Goal: Information Seeking & Learning: Learn about a topic

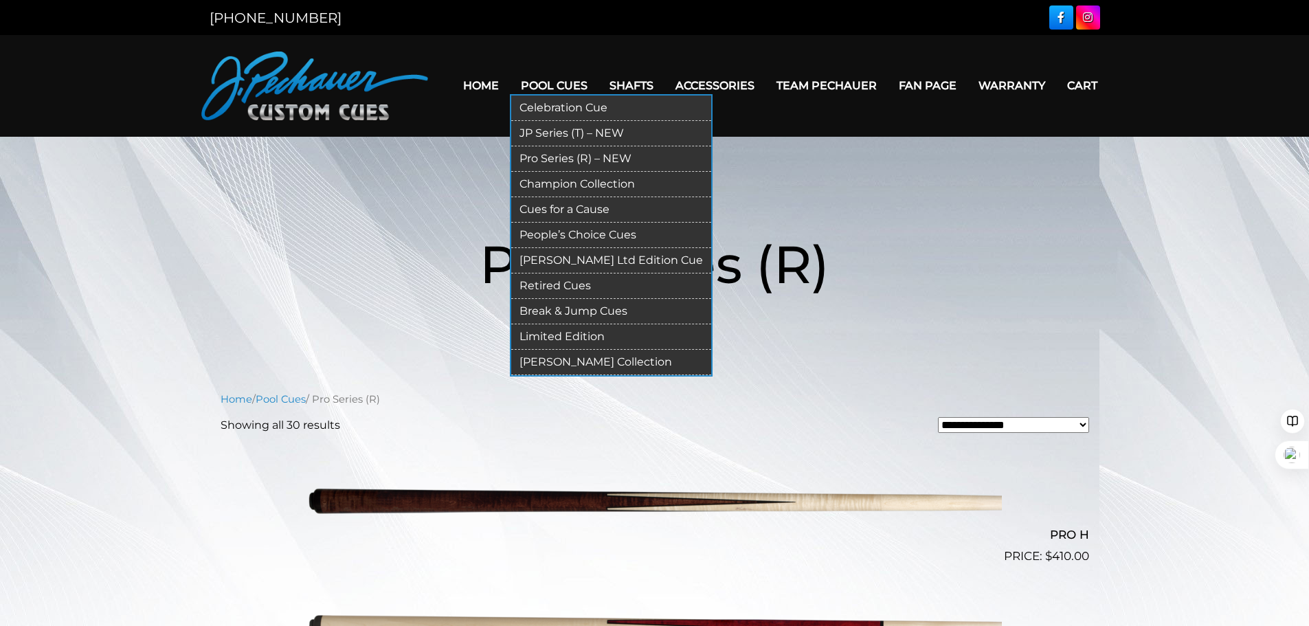
click at [544, 285] on link "Retired Cues" at bounding box center [611, 286] width 200 height 25
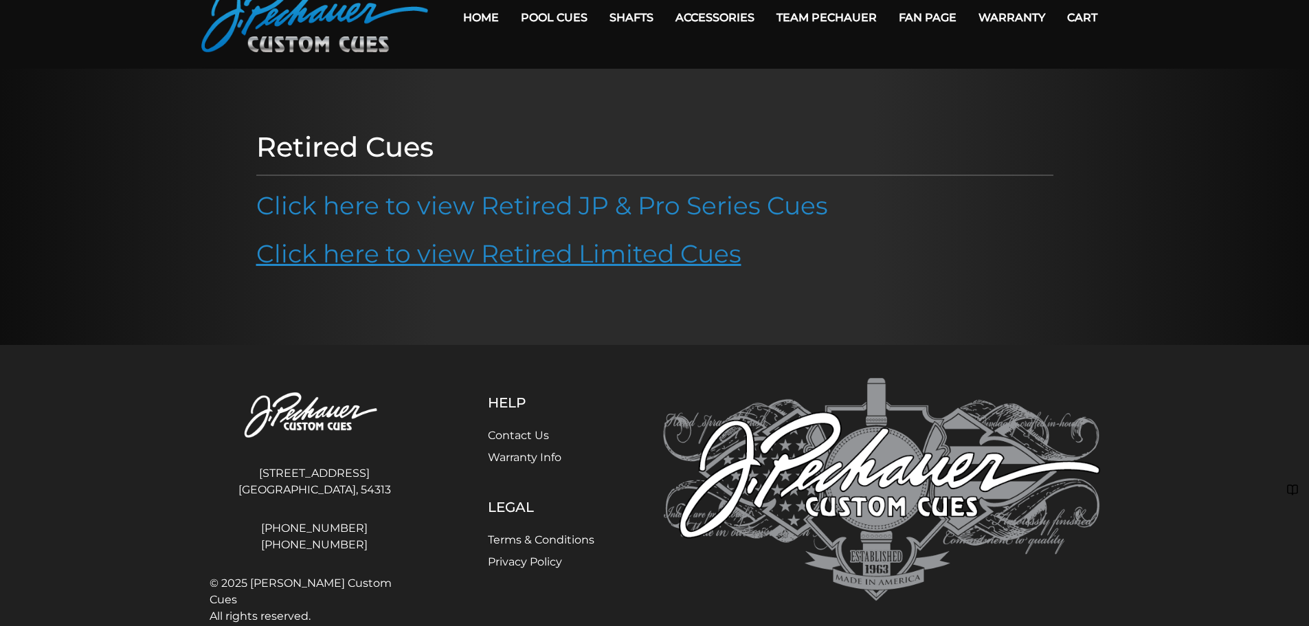
scroll to position [69, 0]
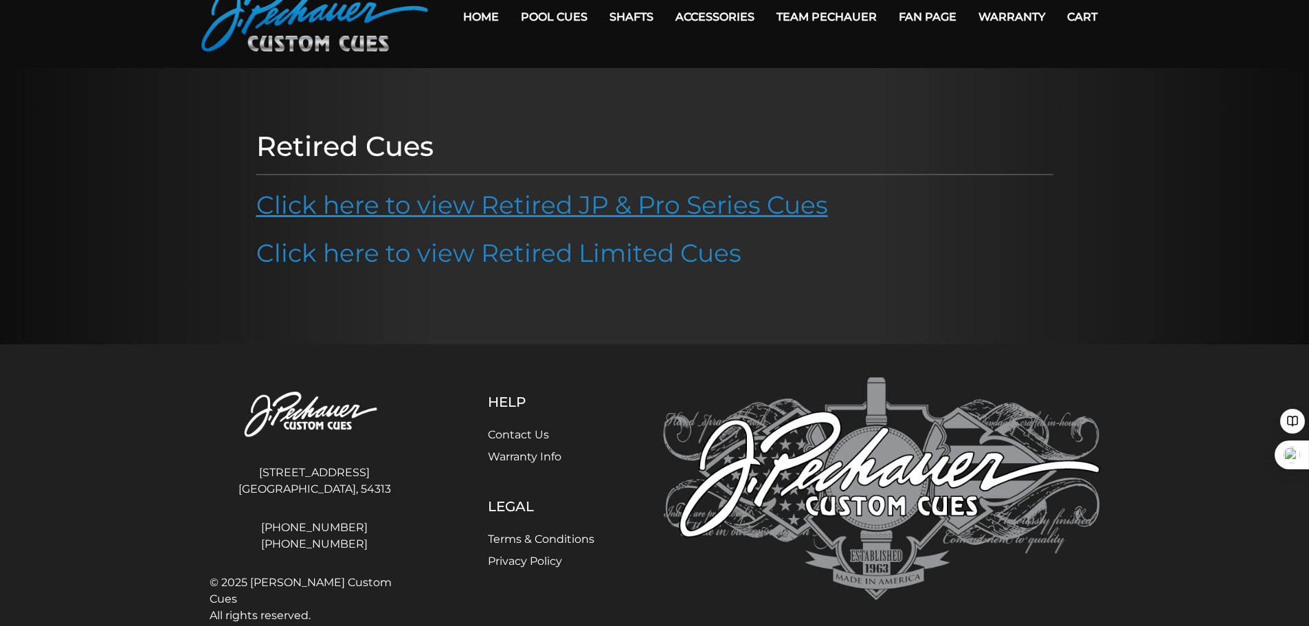
click at [529, 208] on link "Click here to view Retired JP & Pro Series Cues" at bounding box center [542, 205] width 572 height 30
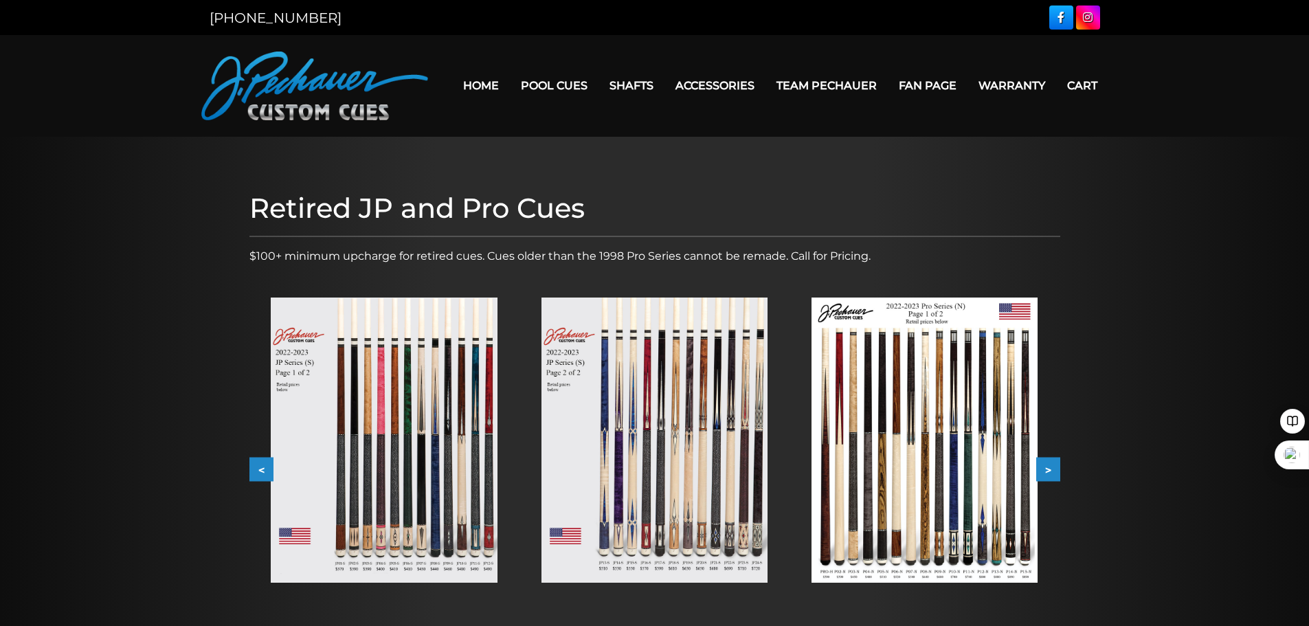
click at [1052, 472] on button ">" at bounding box center [1049, 470] width 24 height 24
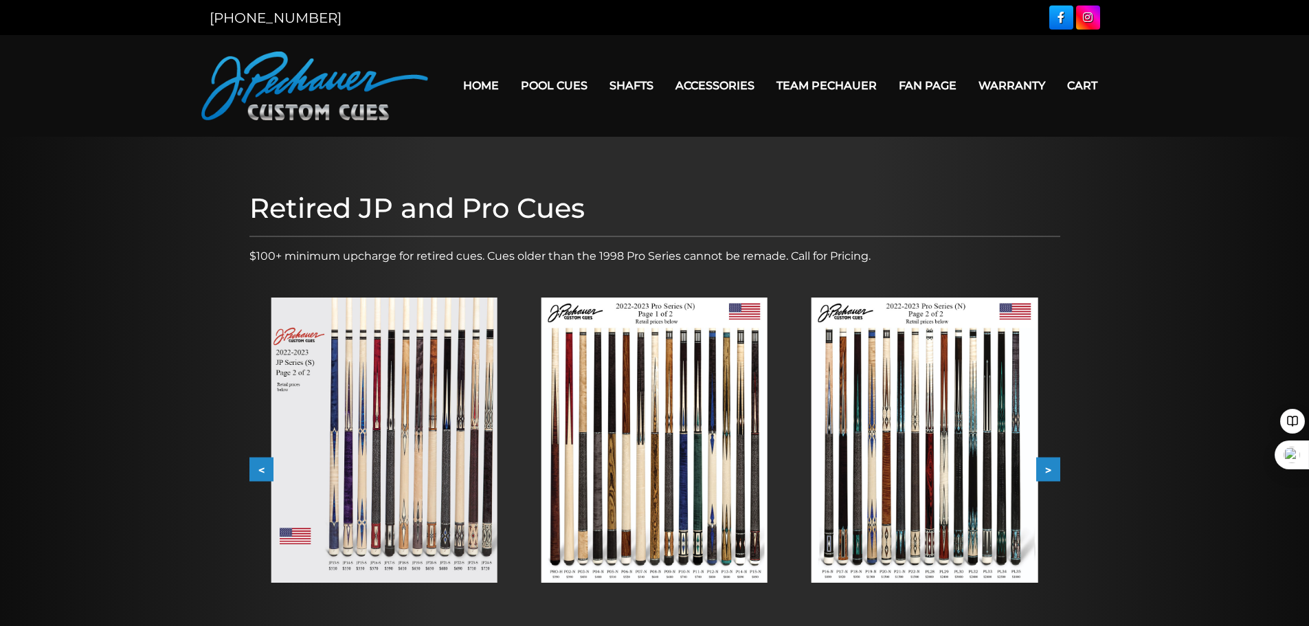
click at [1052, 472] on button ">" at bounding box center [1049, 470] width 24 height 24
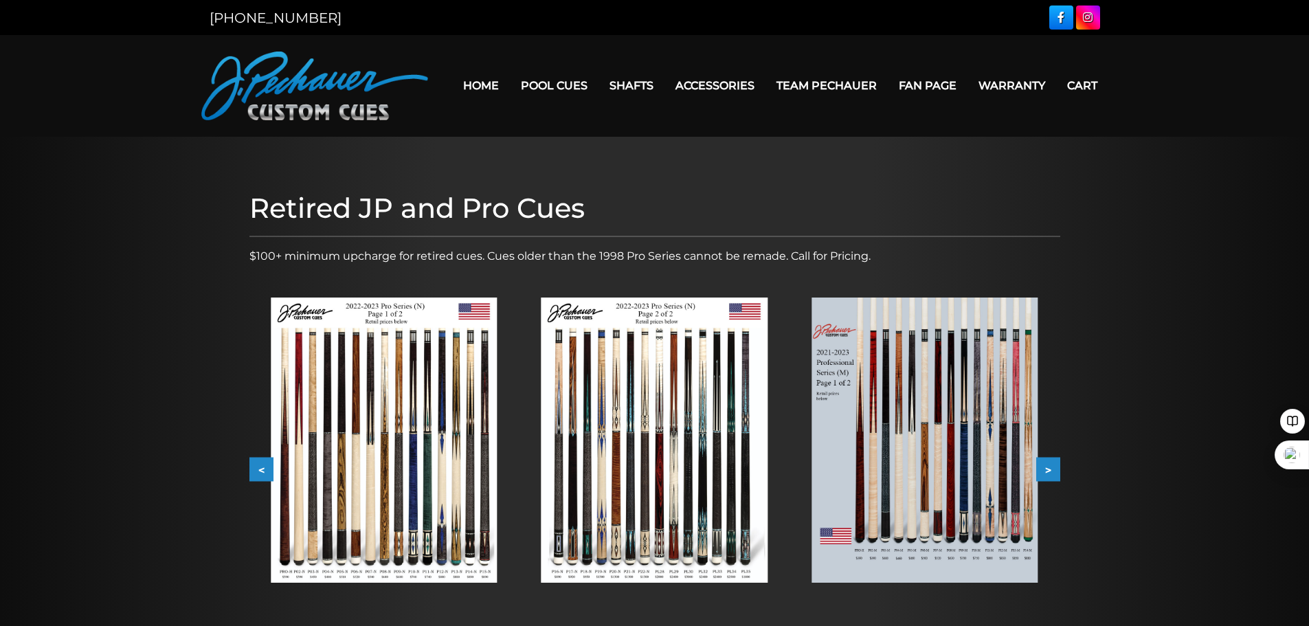
click at [1052, 472] on button ">" at bounding box center [1049, 470] width 24 height 24
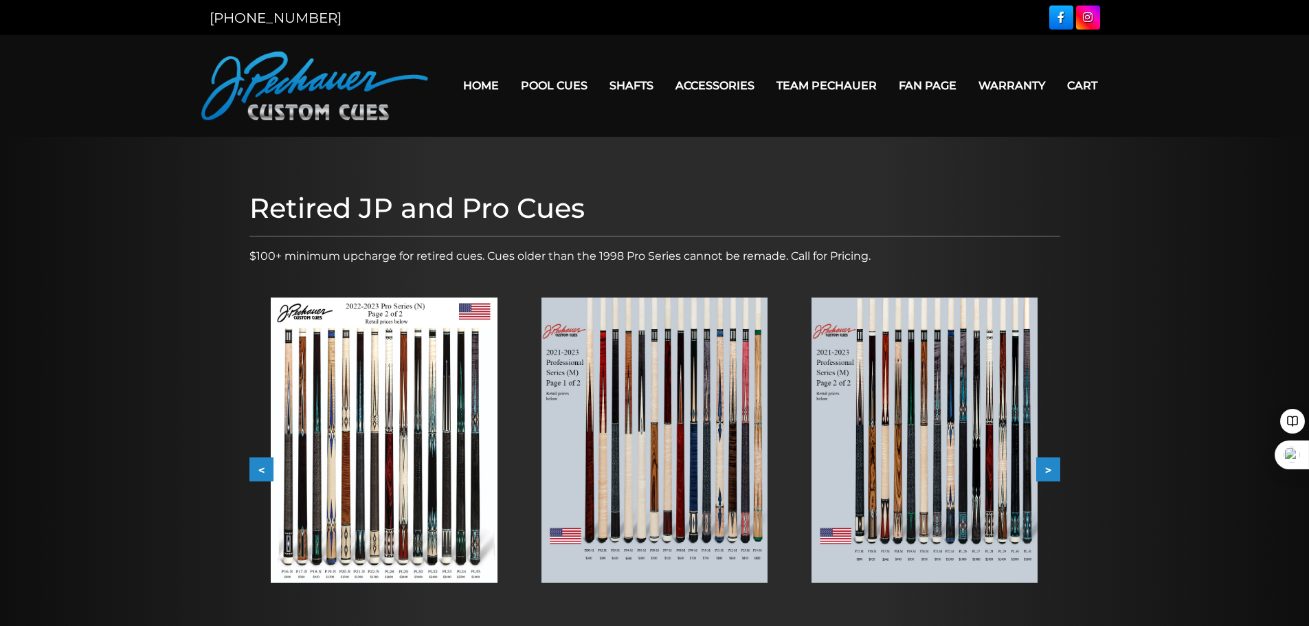
click at [1052, 472] on button ">" at bounding box center [1049, 470] width 24 height 24
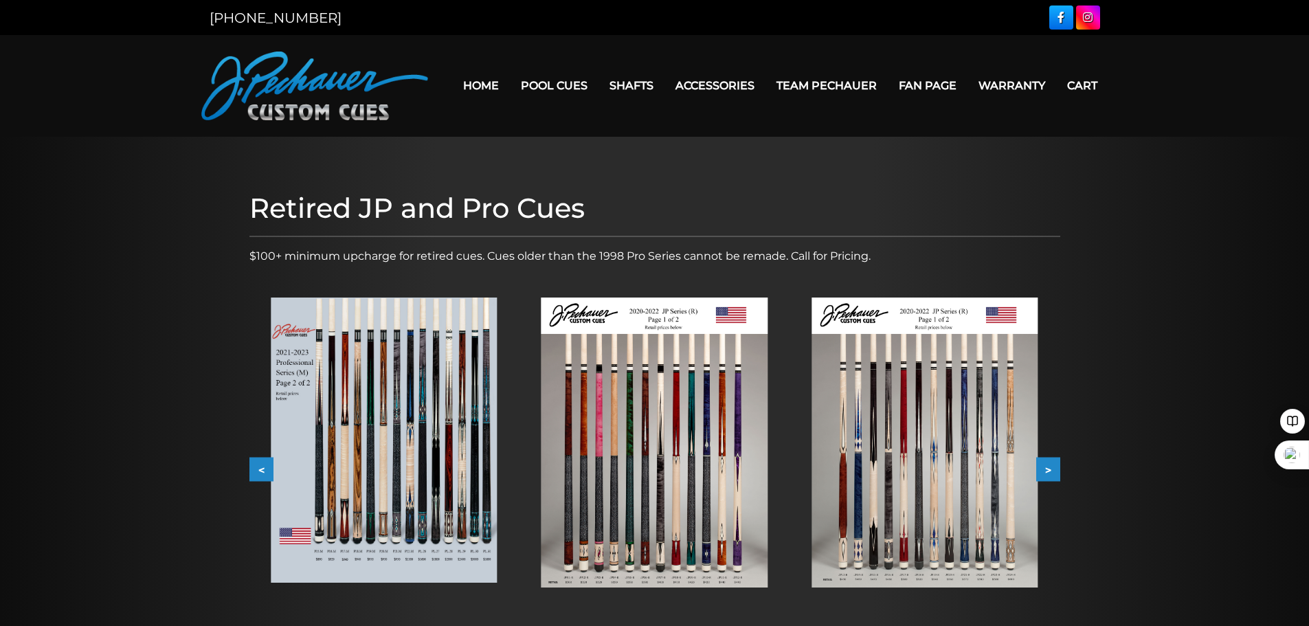
click at [1052, 472] on button ">" at bounding box center [1049, 470] width 24 height 24
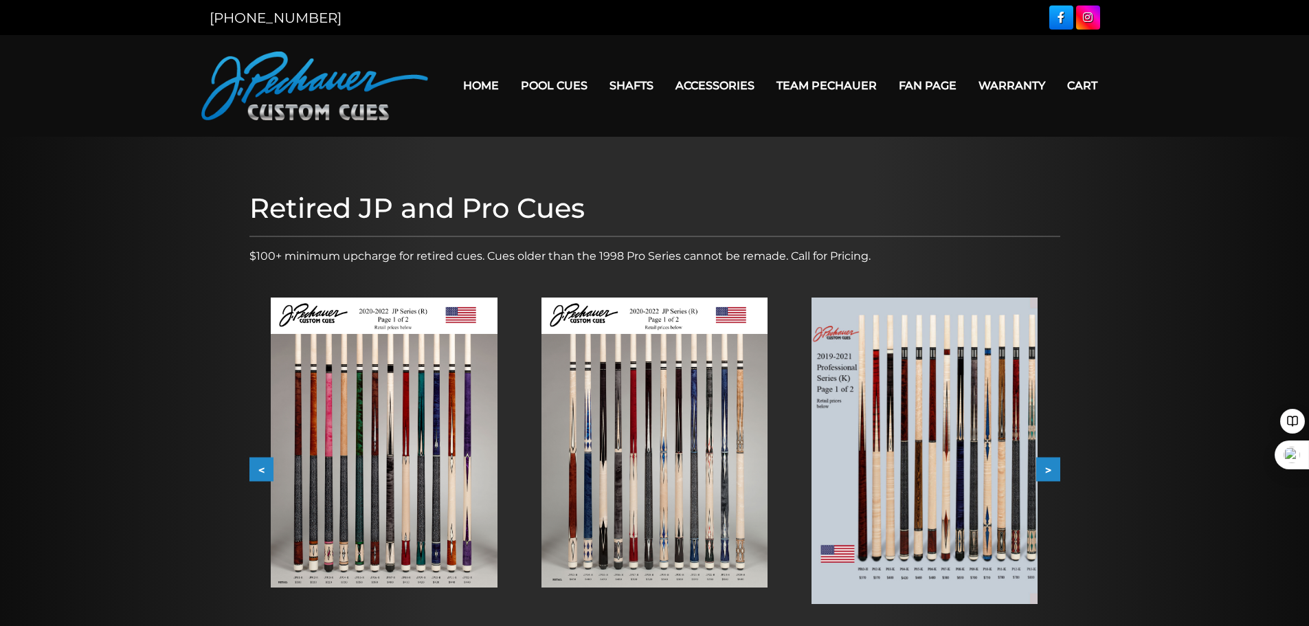
click at [1052, 472] on button ">" at bounding box center [1049, 470] width 24 height 24
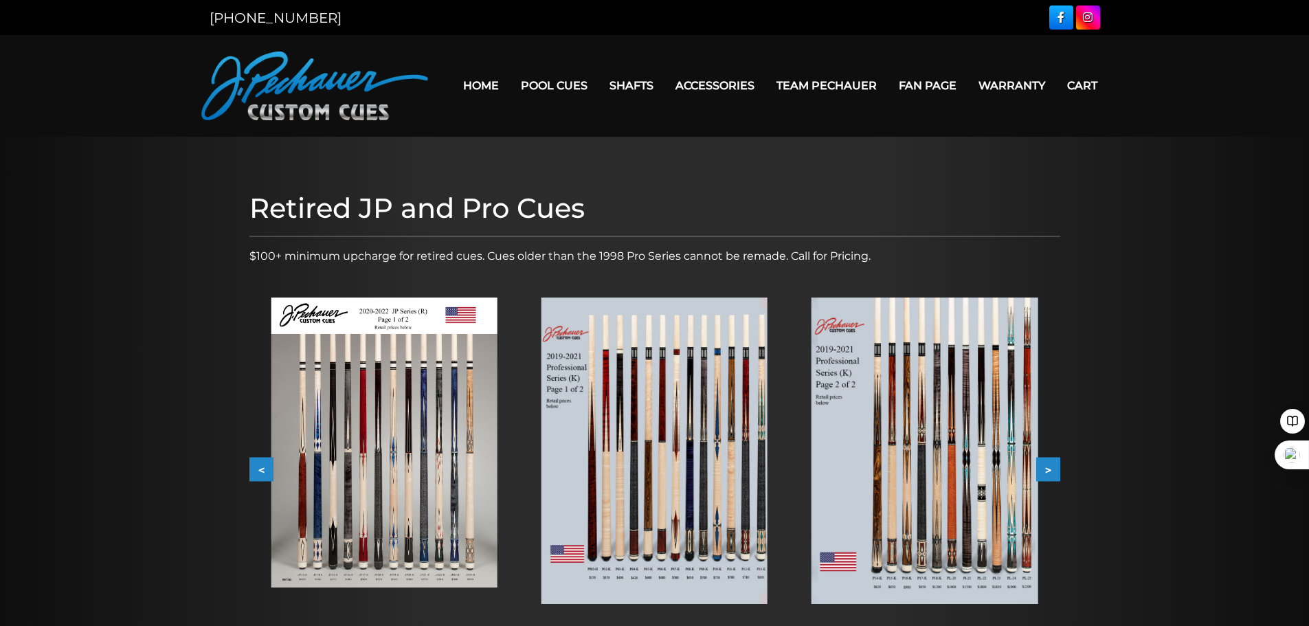
click at [1052, 472] on button ">" at bounding box center [1049, 470] width 24 height 24
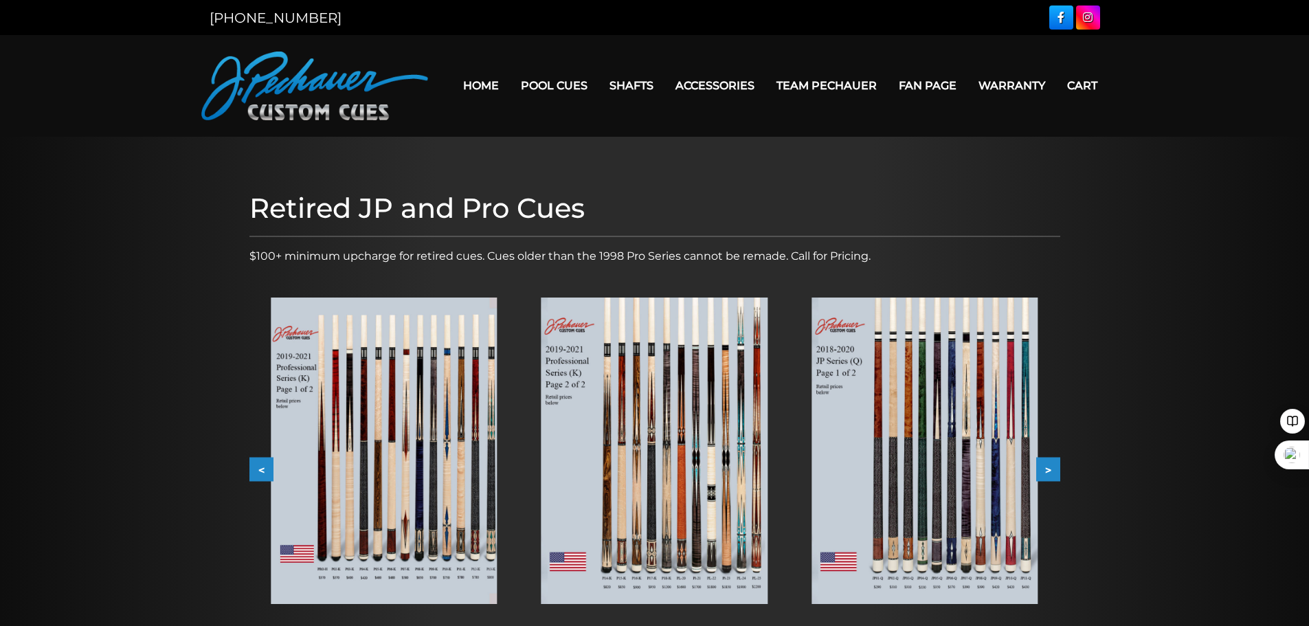
click at [1052, 472] on button ">" at bounding box center [1049, 470] width 24 height 24
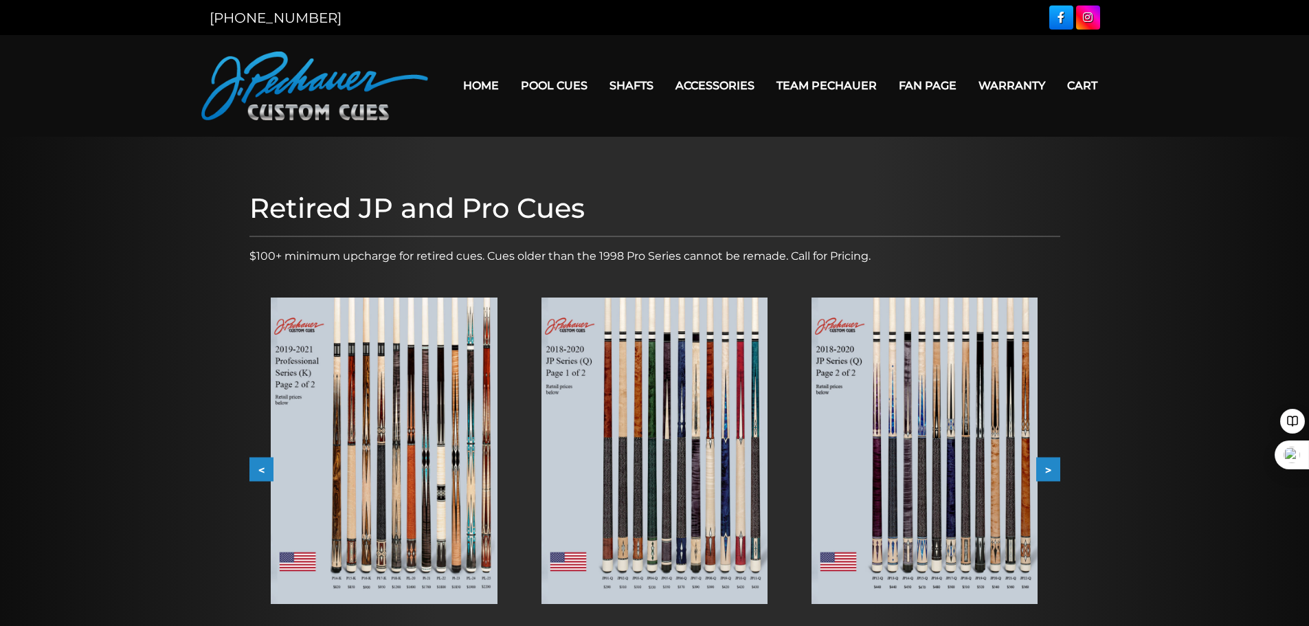
click at [1052, 472] on button ">" at bounding box center [1049, 470] width 24 height 24
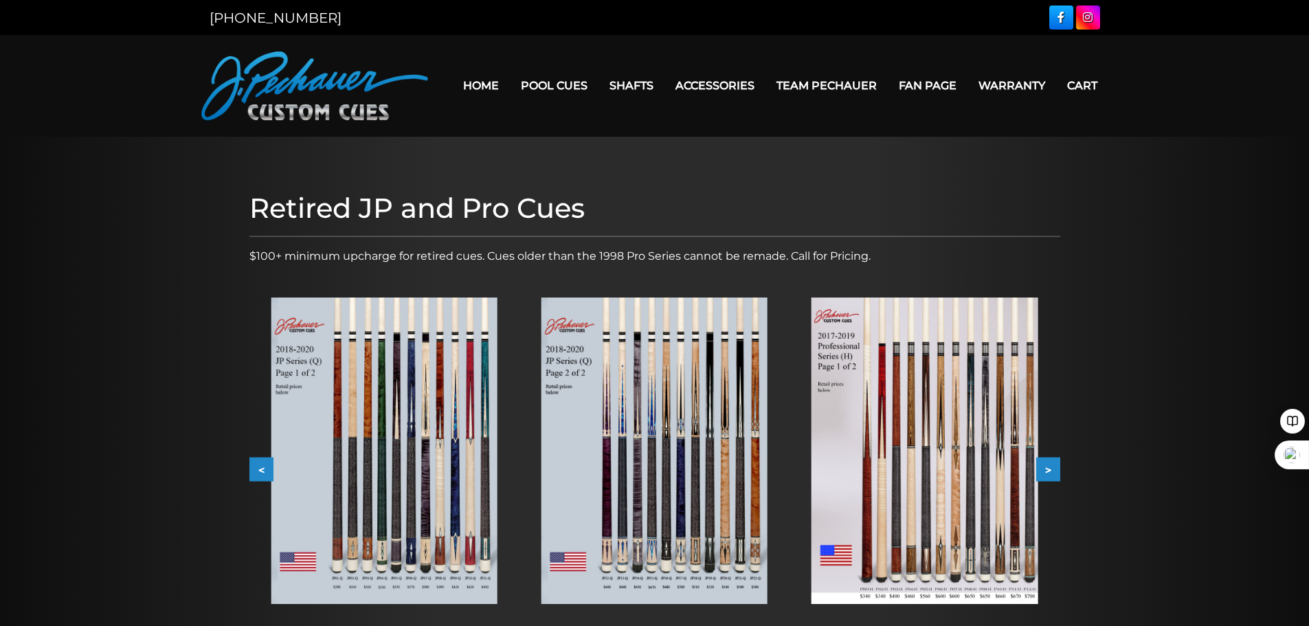
click at [1052, 472] on button ">" at bounding box center [1049, 470] width 24 height 24
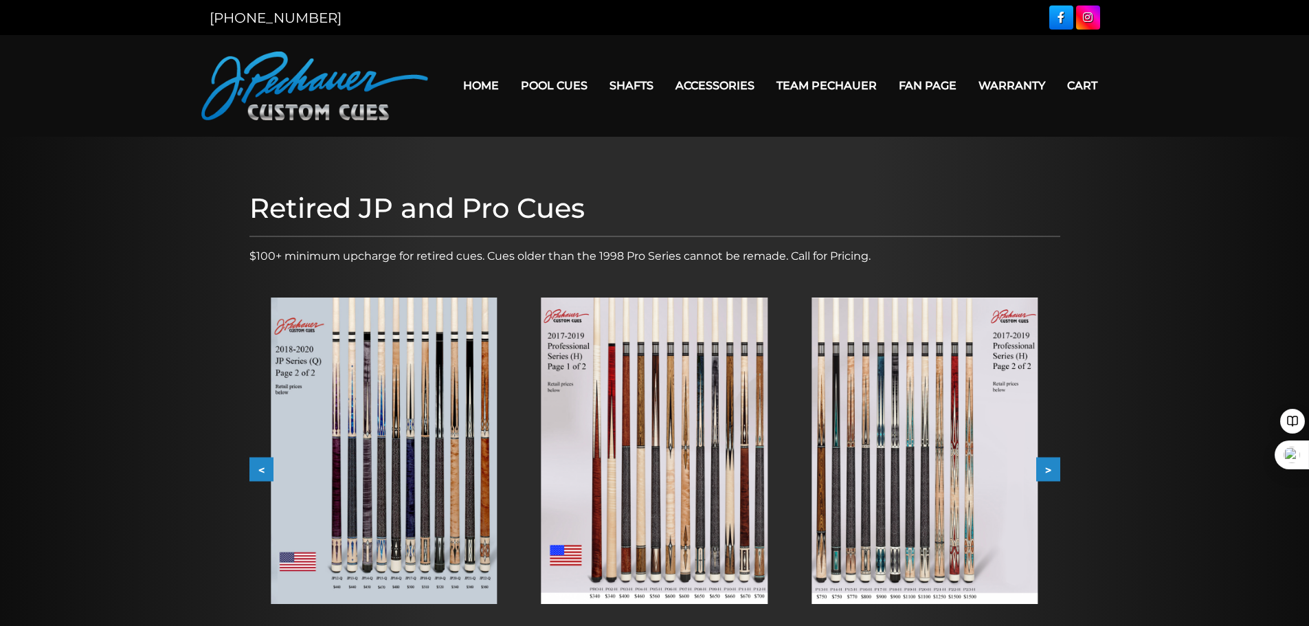
click at [1052, 472] on button ">" at bounding box center [1049, 470] width 24 height 24
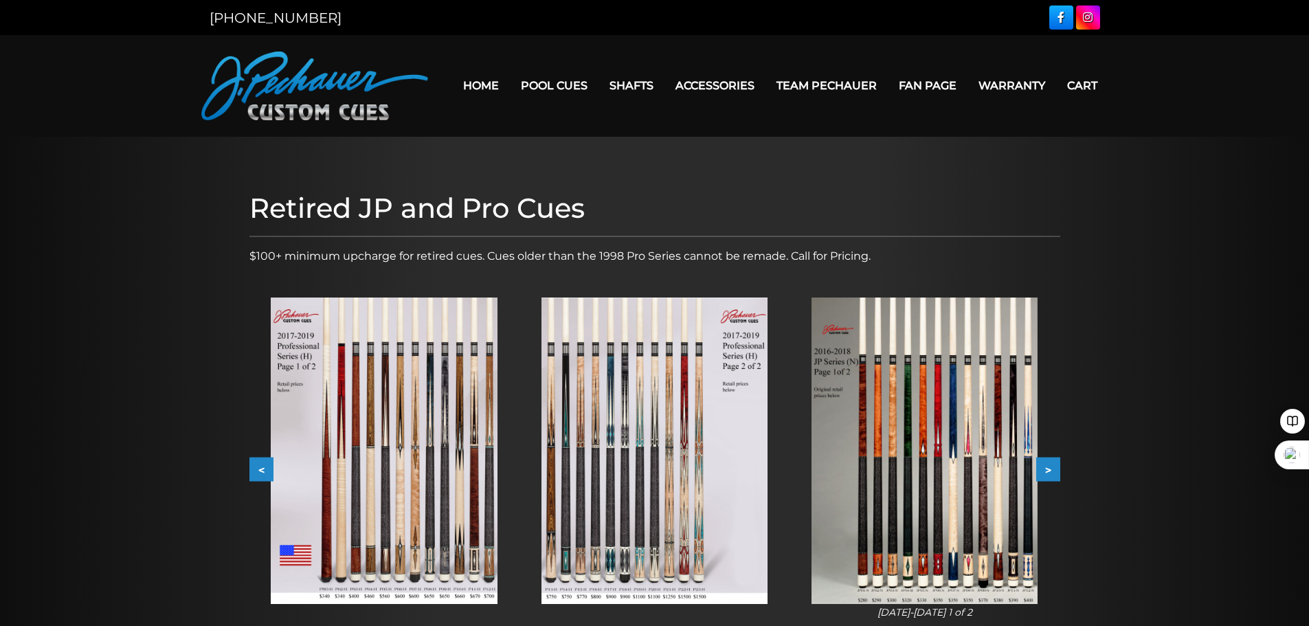
click at [1052, 472] on button ">" at bounding box center [1049, 470] width 24 height 24
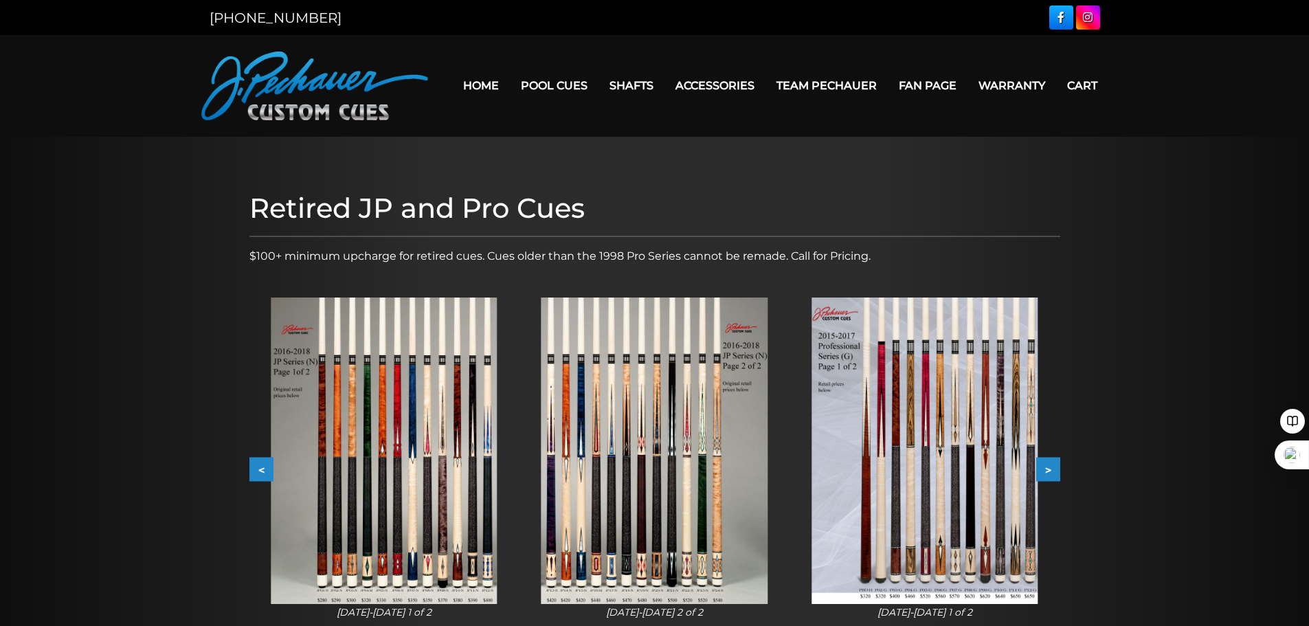
click at [1052, 472] on button ">" at bounding box center [1049, 470] width 24 height 24
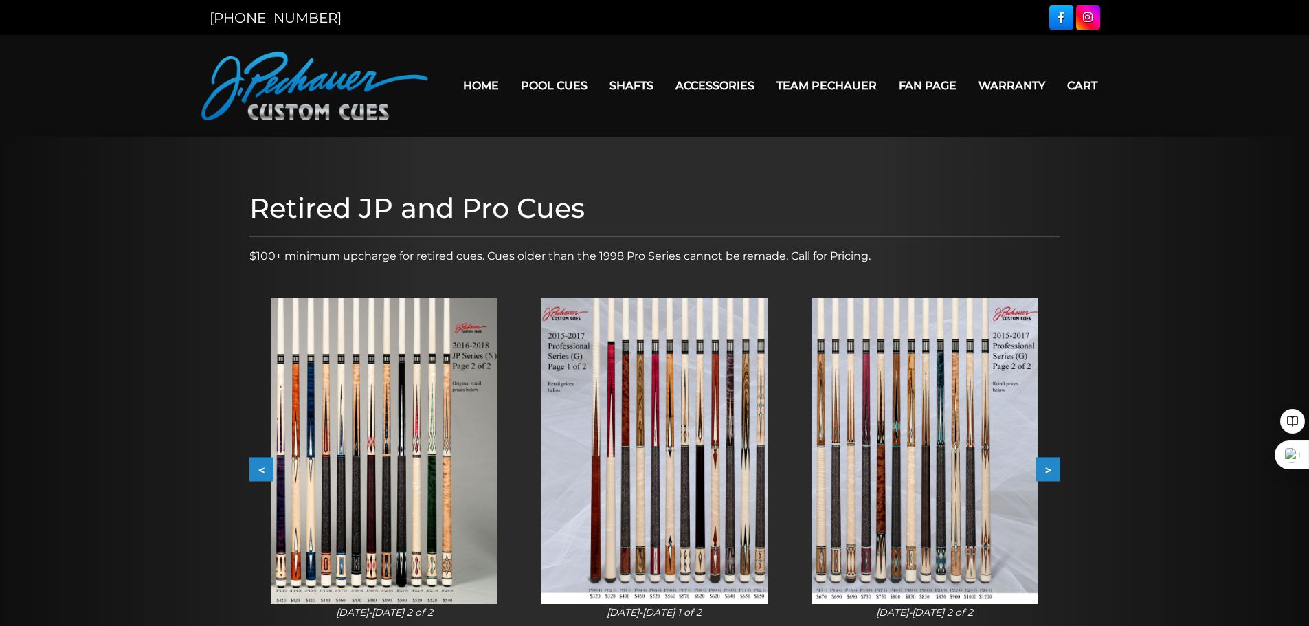
click at [1052, 472] on button ">" at bounding box center [1049, 470] width 24 height 24
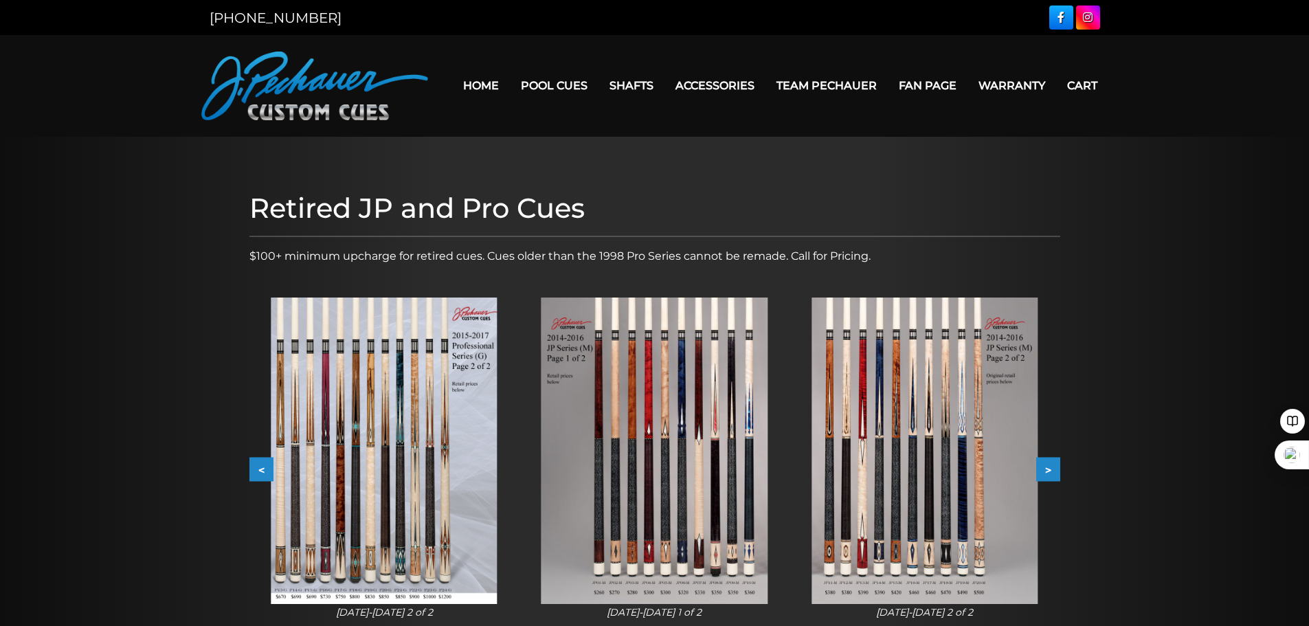
click at [1052, 472] on button ">" at bounding box center [1049, 470] width 24 height 24
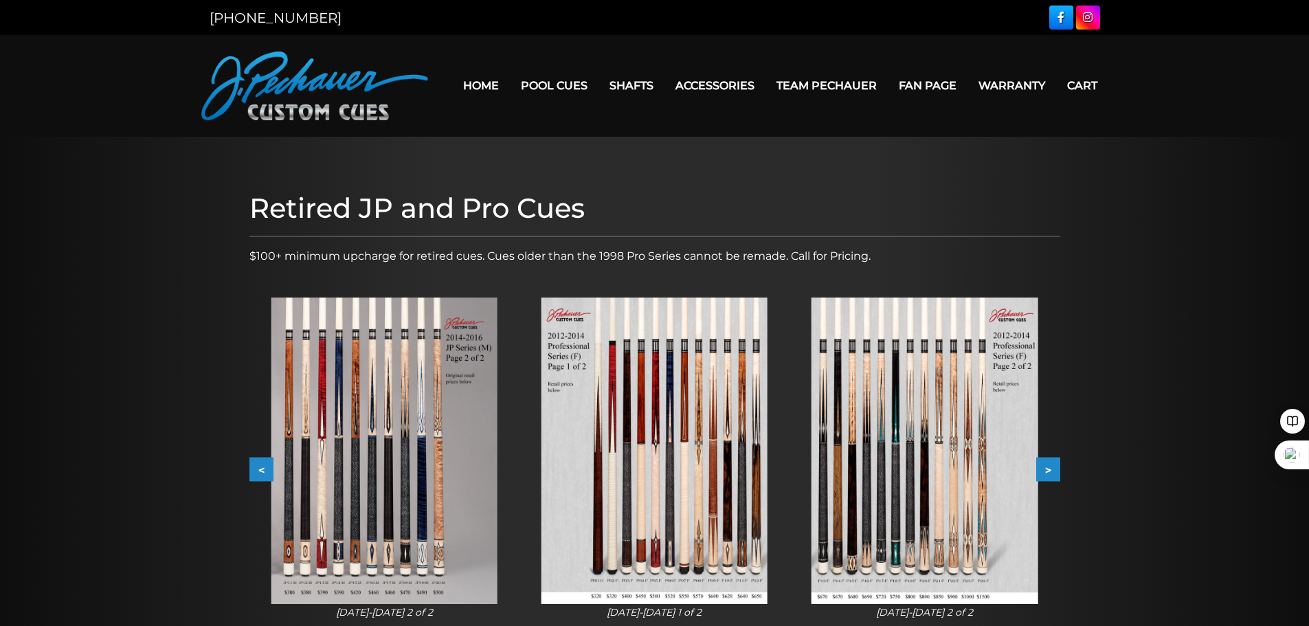
click at [1052, 472] on button ">" at bounding box center [1049, 470] width 24 height 24
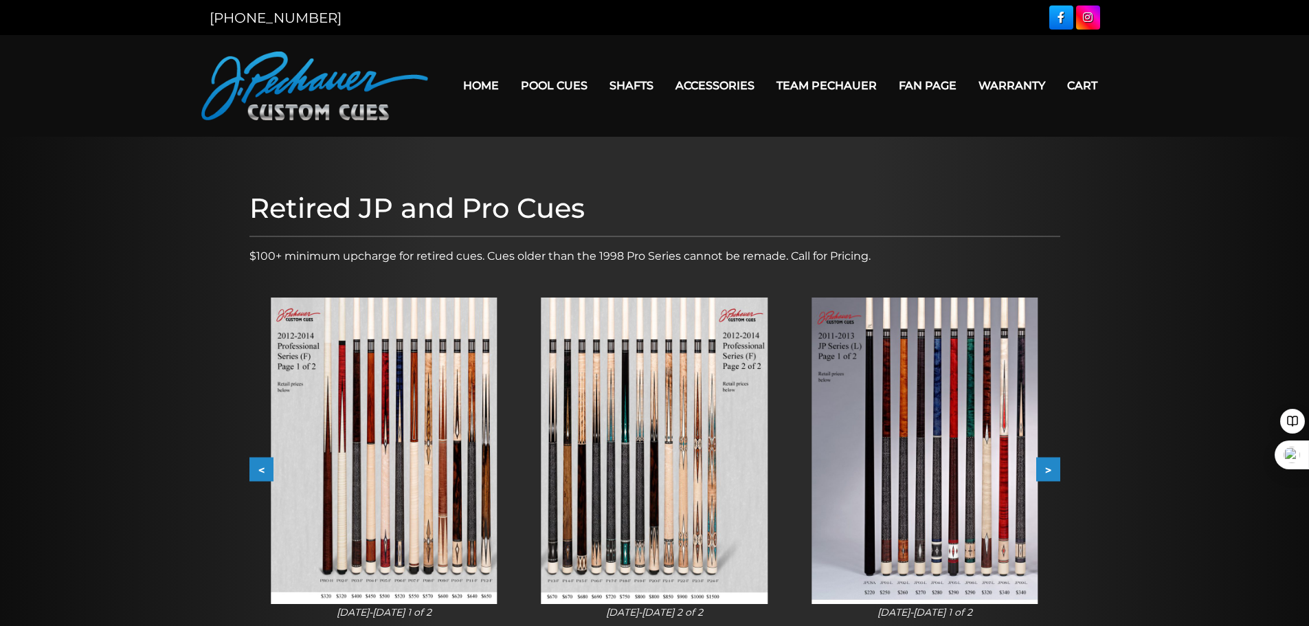
click at [1052, 472] on button ">" at bounding box center [1049, 470] width 24 height 24
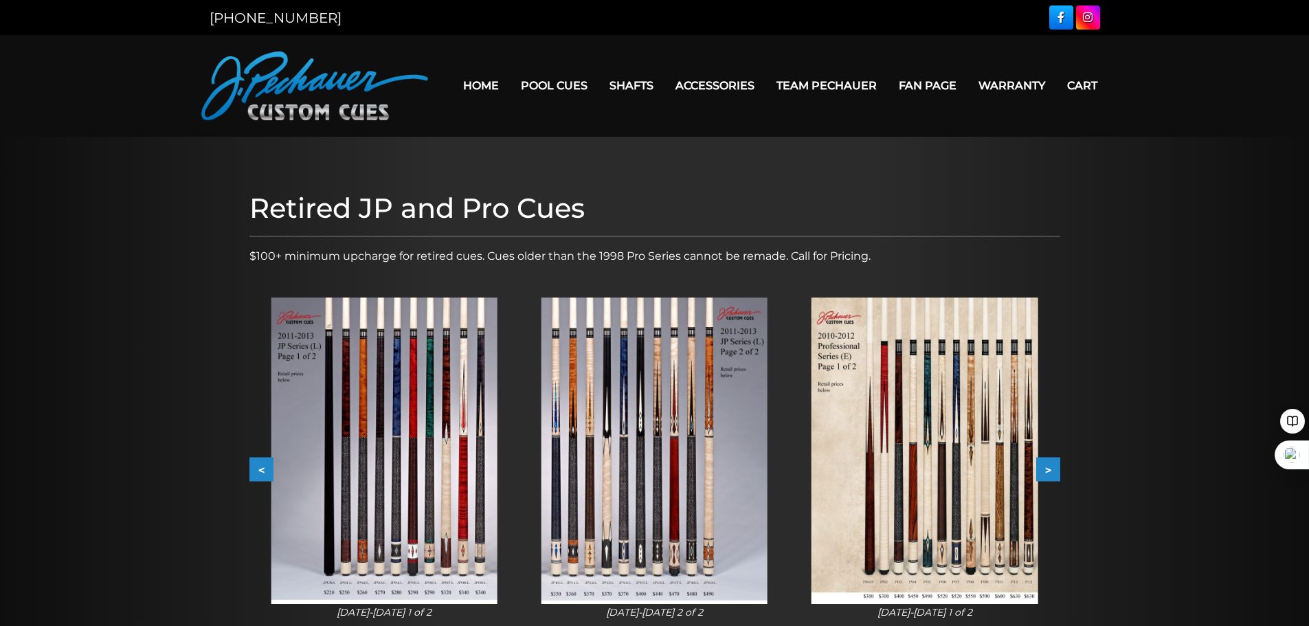
click at [1052, 472] on button ">" at bounding box center [1049, 470] width 24 height 24
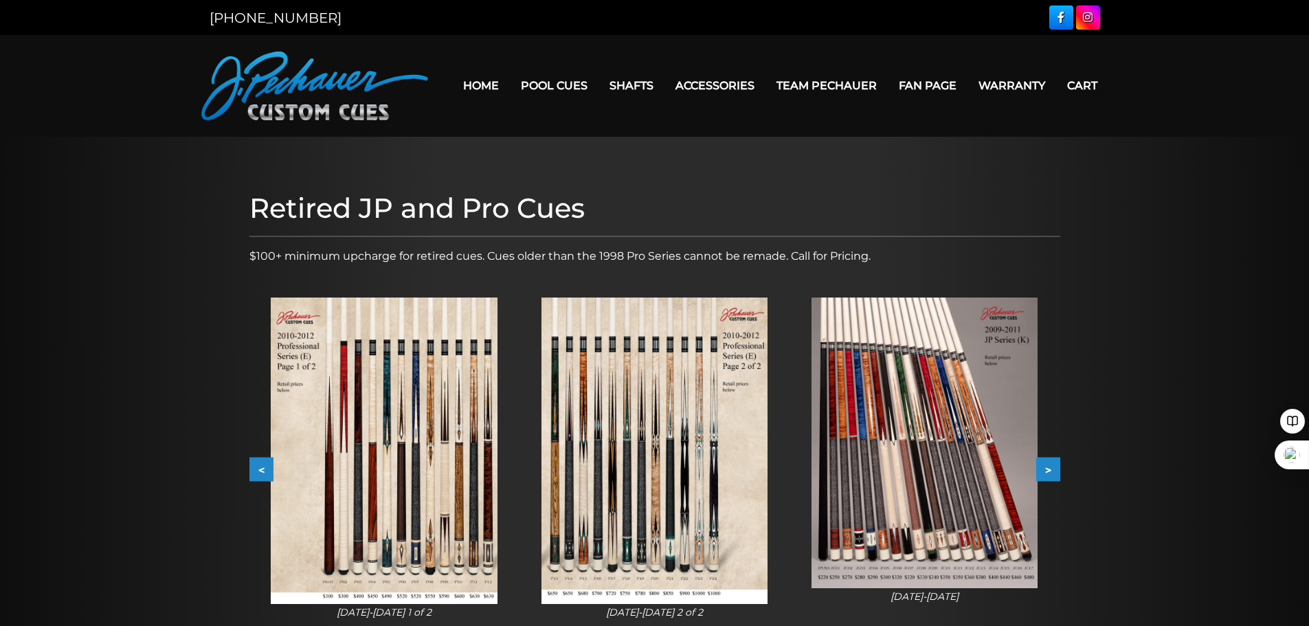
click at [1052, 472] on button ">" at bounding box center [1049, 470] width 24 height 24
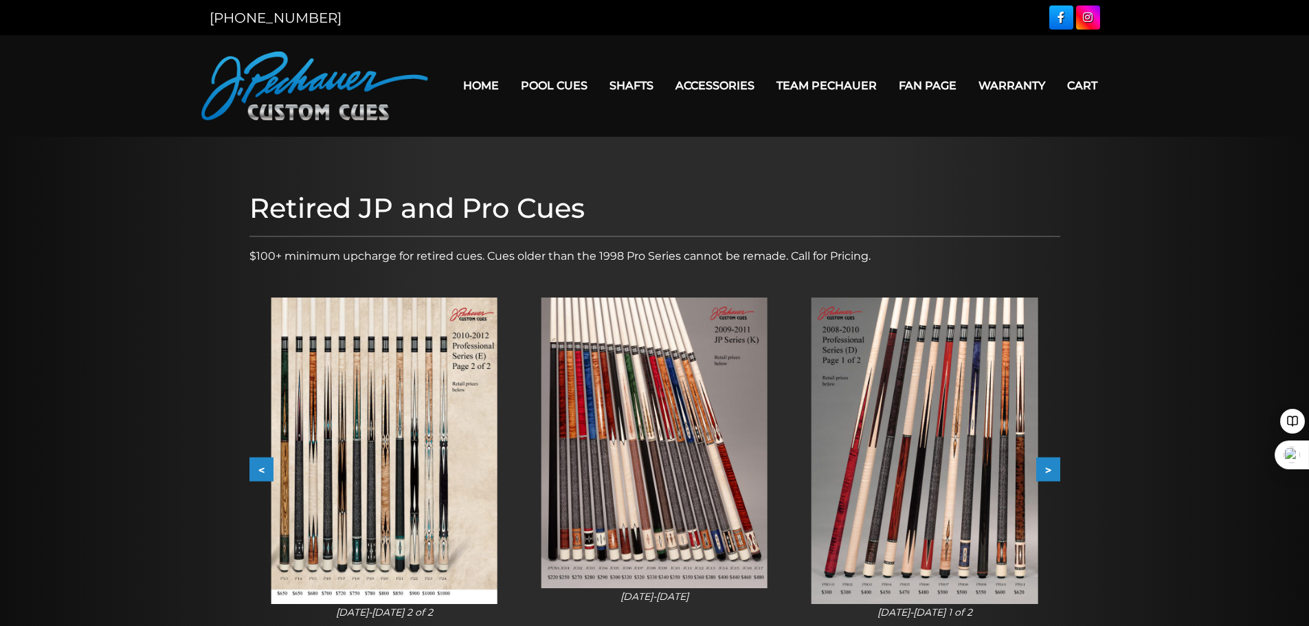
click at [1052, 472] on button ">" at bounding box center [1049, 470] width 24 height 24
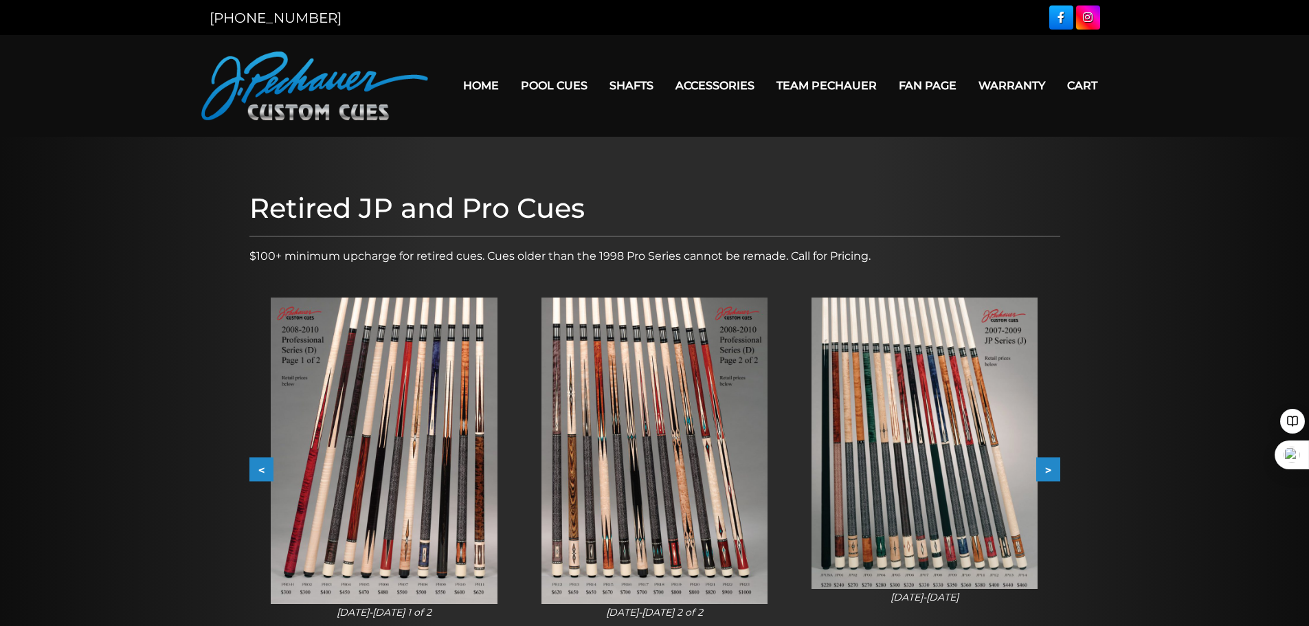
click at [1052, 472] on button ">" at bounding box center [1049, 470] width 24 height 24
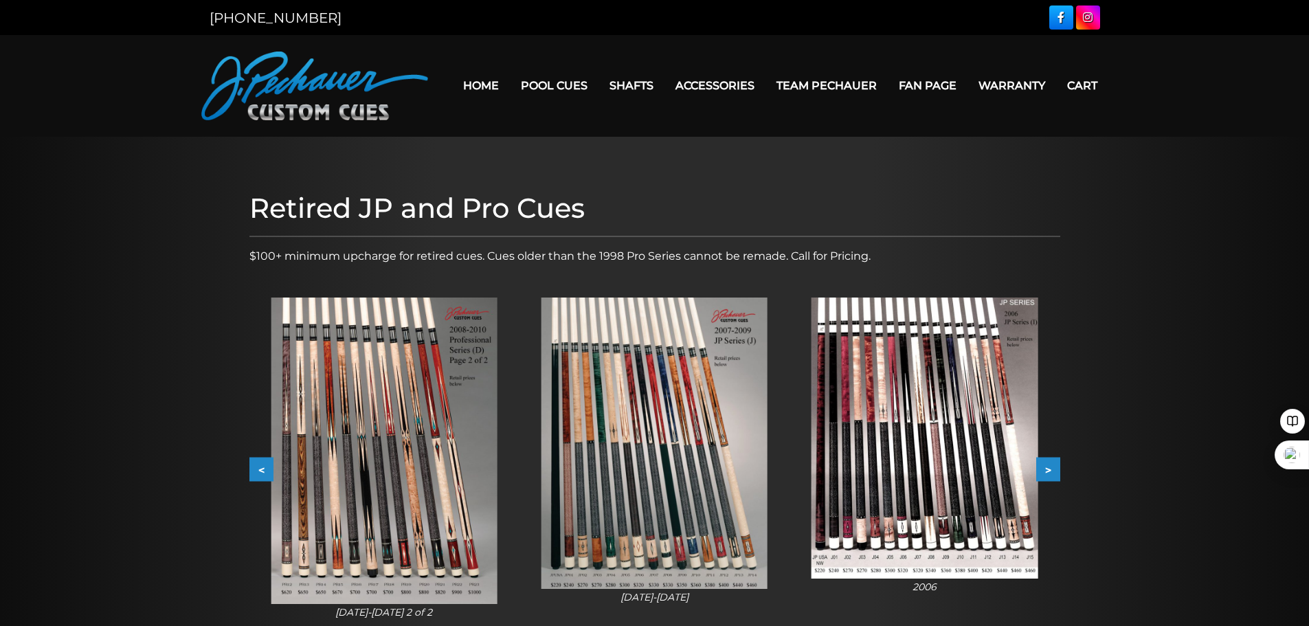
click at [1052, 472] on button ">" at bounding box center [1049, 470] width 24 height 24
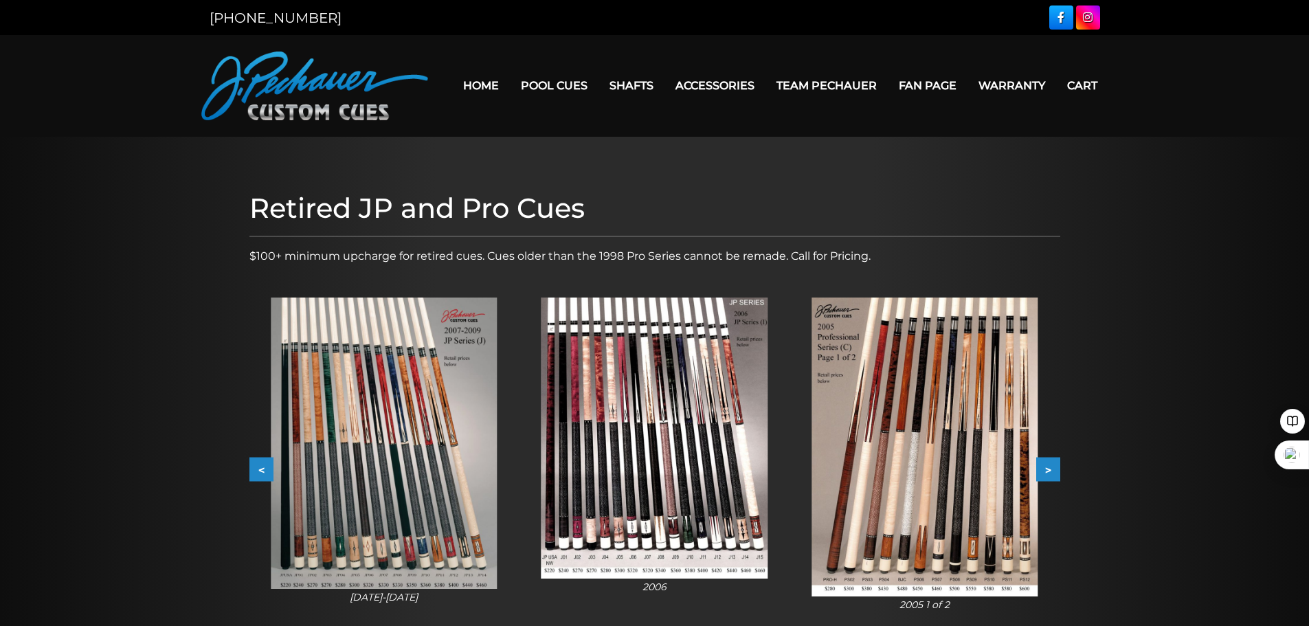
click at [1052, 472] on button ">" at bounding box center [1049, 470] width 24 height 24
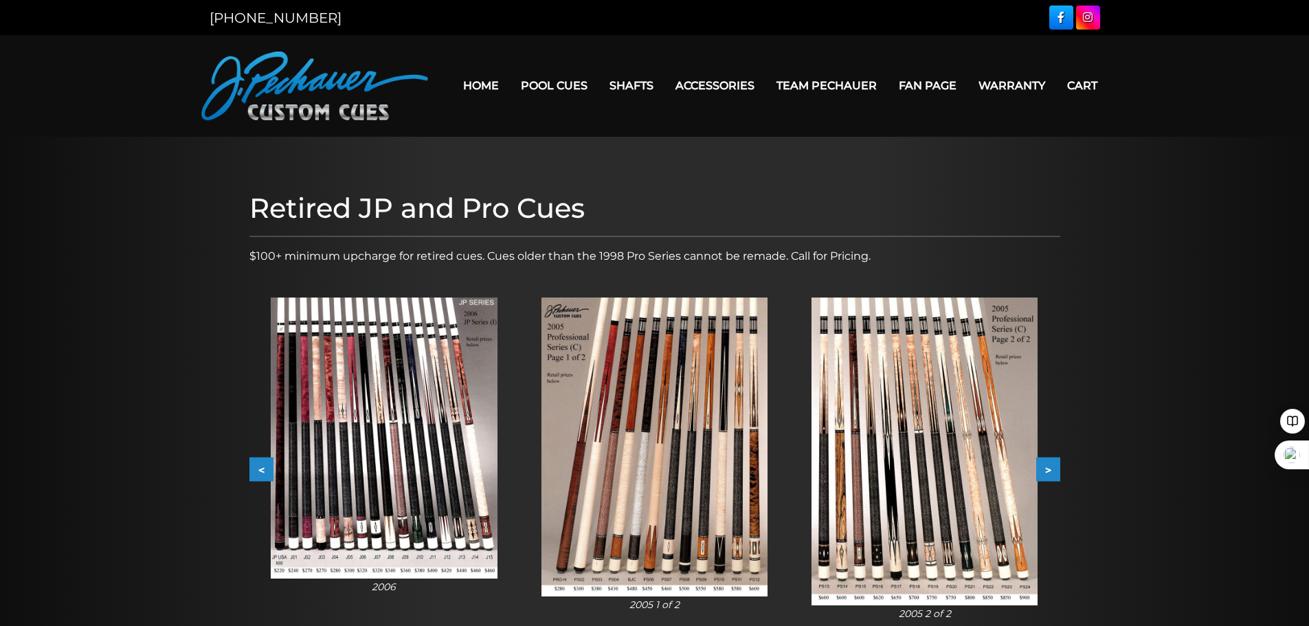
click at [1052, 472] on button ">" at bounding box center [1049, 470] width 24 height 24
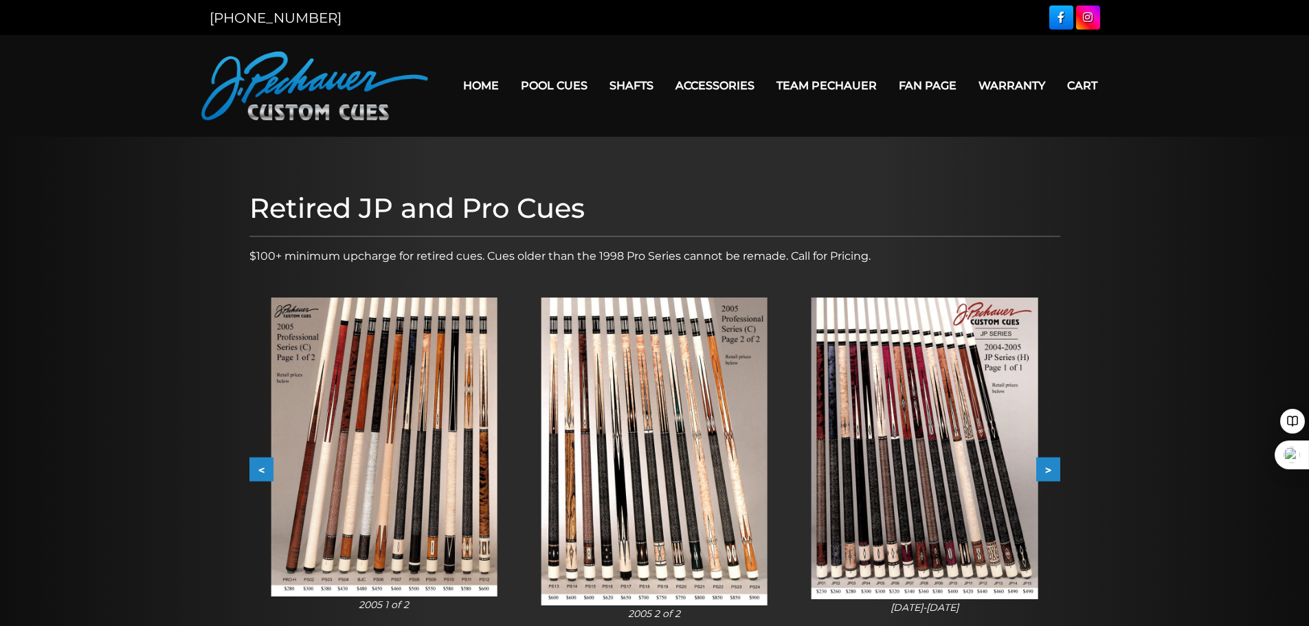
click at [1052, 472] on button ">" at bounding box center [1049, 470] width 24 height 24
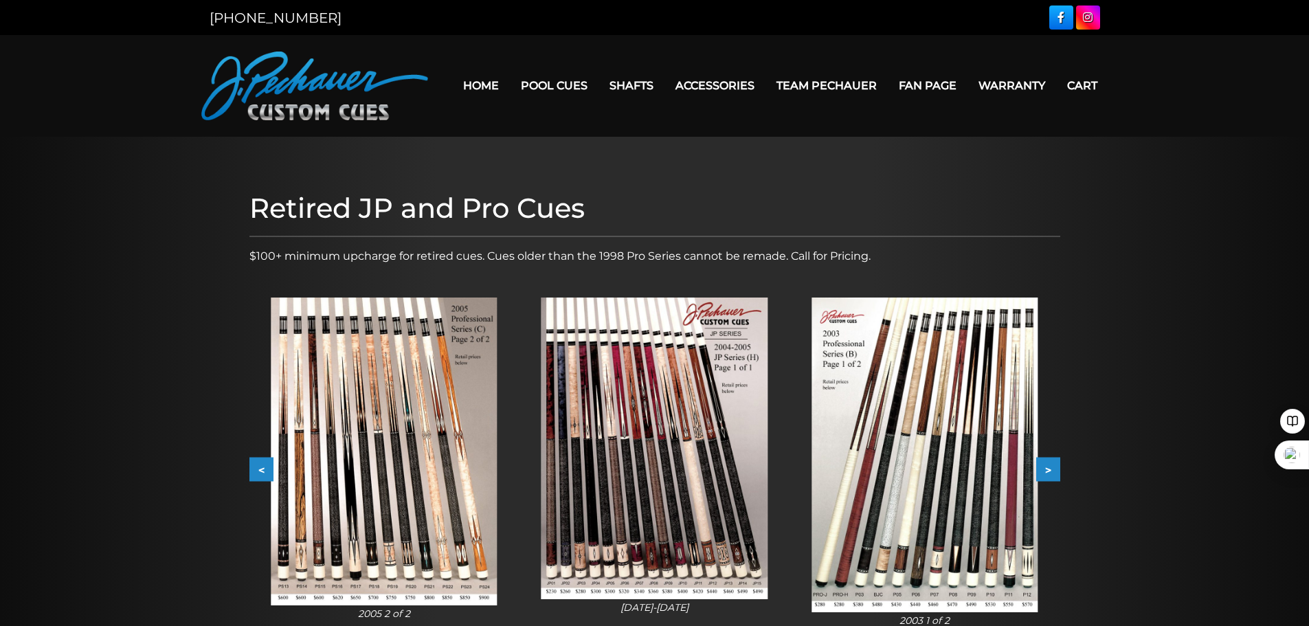
click at [1052, 472] on button ">" at bounding box center [1049, 470] width 24 height 24
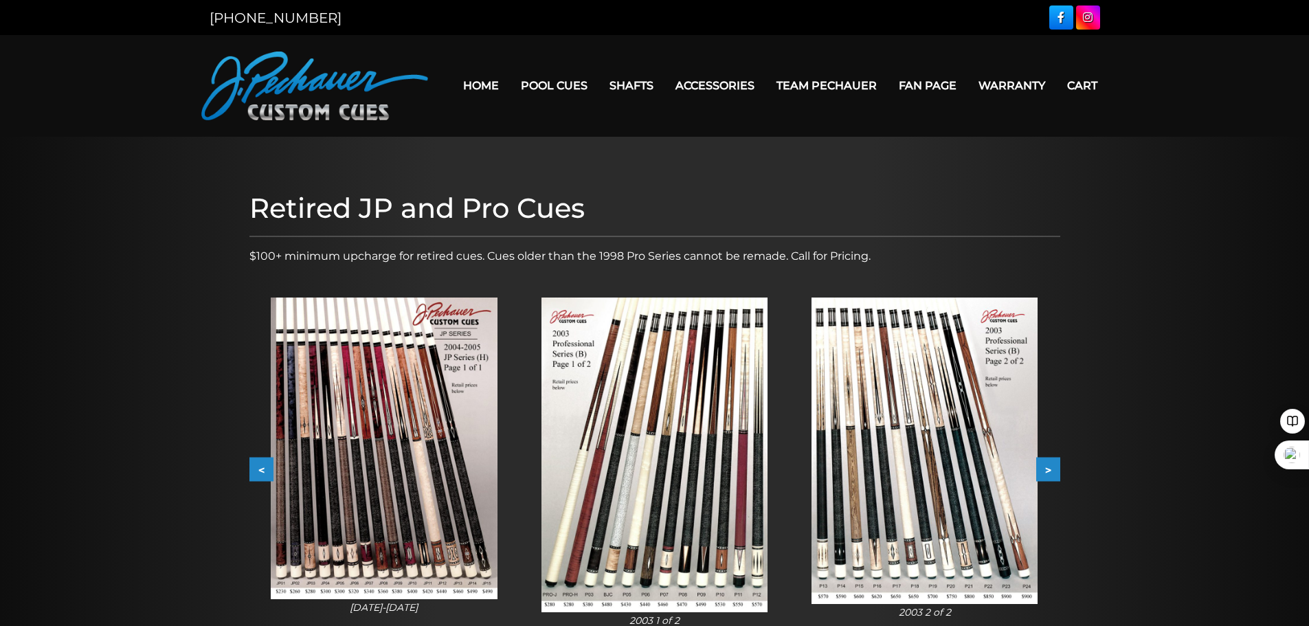
click at [1052, 472] on button ">" at bounding box center [1049, 470] width 24 height 24
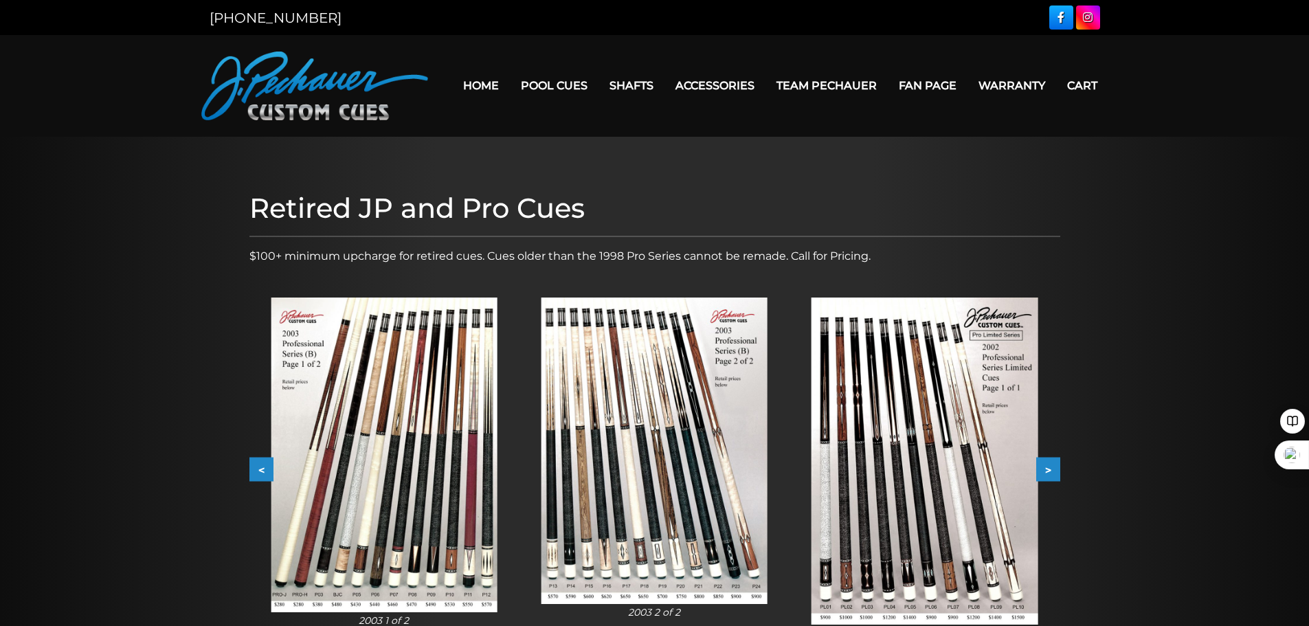
click at [1052, 472] on button ">" at bounding box center [1049, 470] width 24 height 24
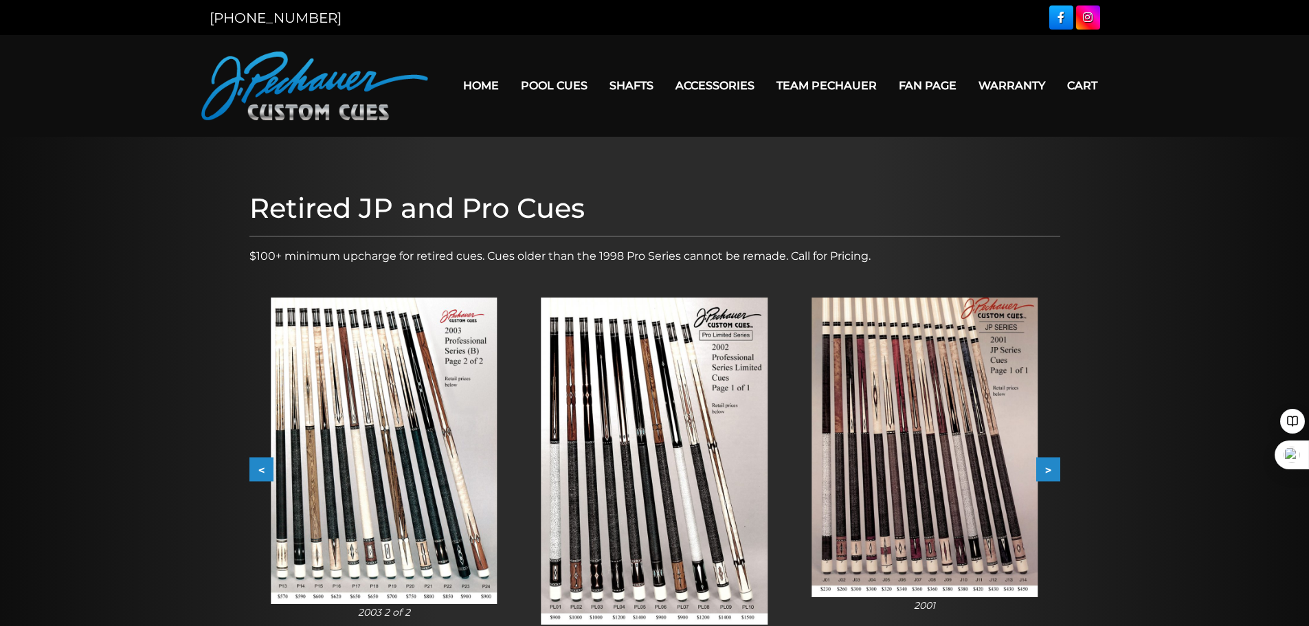
click at [702, 415] on img at bounding box center [655, 461] width 226 height 327
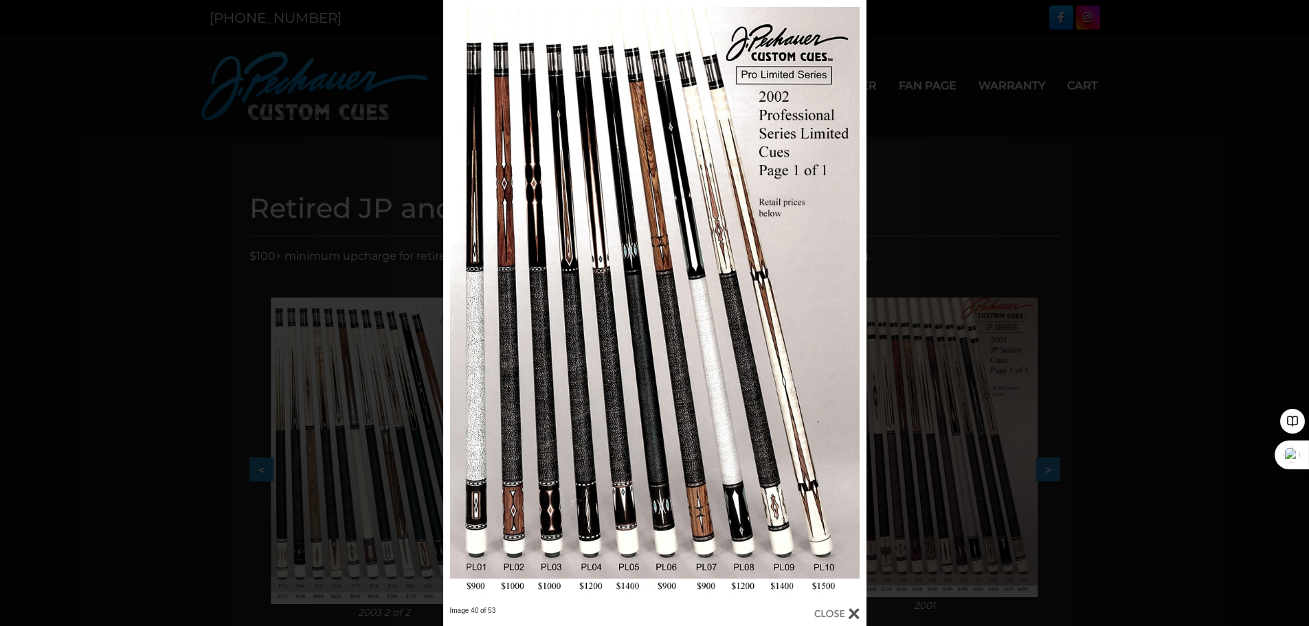
click at [166, 169] on div "Image 40 of 53" at bounding box center [654, 313] width 1309 height 626
